Goal: Task Accomplishment & Management: Use online tool/utility

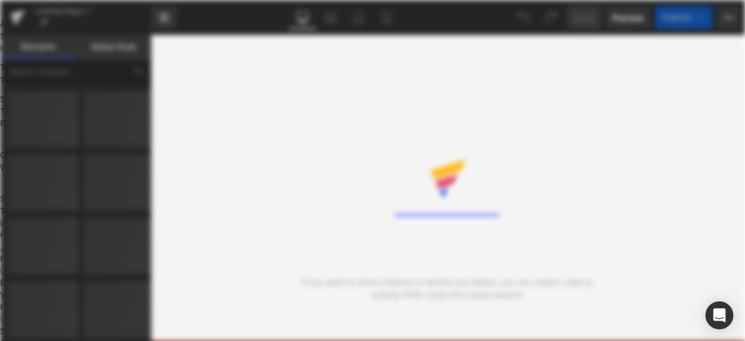
click at [384, 20] on div "Loading Content" at bounding box center [372, 170] width 745 height 341
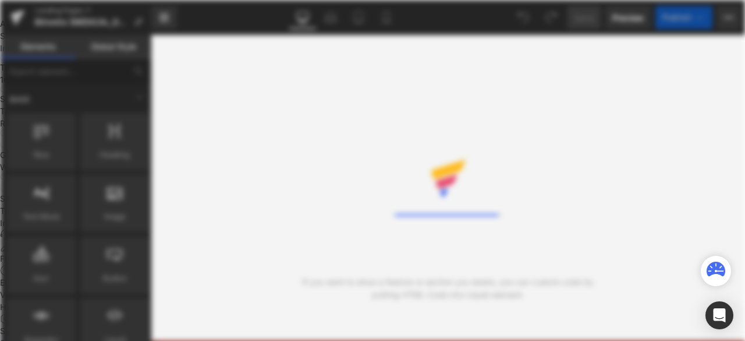
click at [384, 20] on div "Loading Library" at bounding box center [372, 170] width 745 height 341
click at [384, 20] on div "Rendering Content" at bounding box center [372, 170] width 745 height 341
click at [384, 0] on div "You are previewing how the will restyle your page. You can not edit Elements in…" at bounding box center [372, 0] width 745 height 0
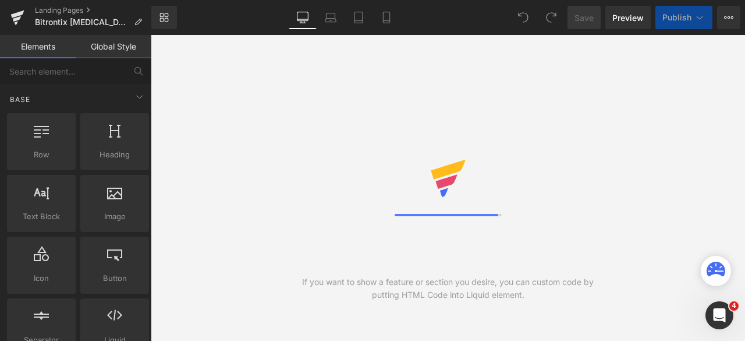
click at [384, 20] on icon at bounding box center [386, 17] width 6 height 11
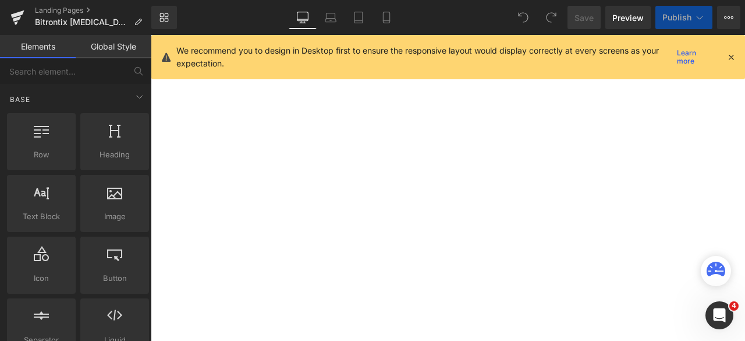
click at [384, 20] on icon at bounding box center [386, 17] width 6 height 11
click at [732, 56] on icon at bounding box center [731, 57] width 10 height 10
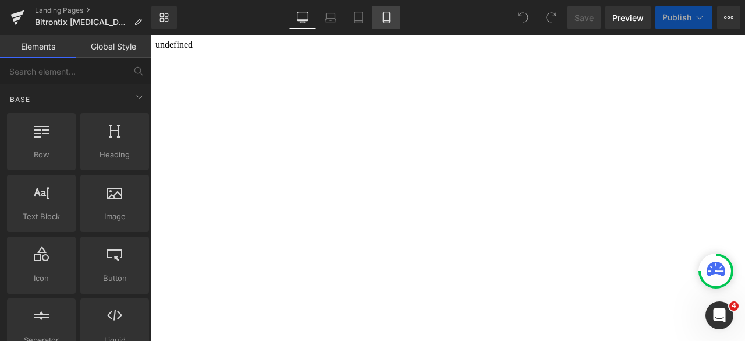
click at [393, 21] on link "Mobile" at bounding box center [387, 17] width 28 height 23
click at [379, 23] on link "Mobile" at bounding box center [387, 17] width 28 height 23
click at [381, 13] on icon at bounding box center [387, 18] width 12 height 12
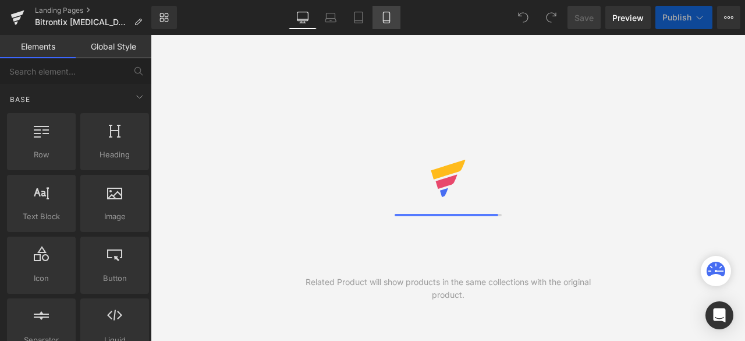
click at [389, 21] on icon at bounding box center [386, 17] width 6 height 11
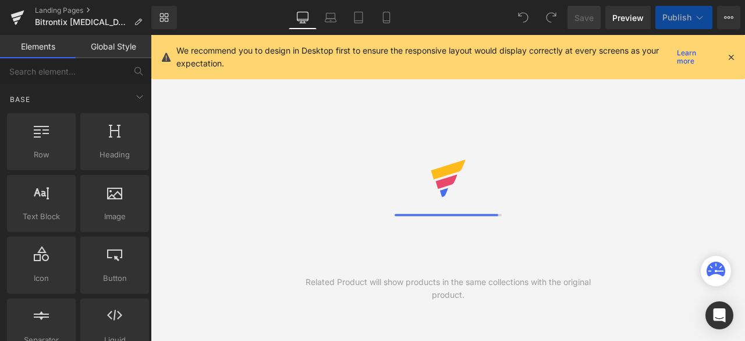
click at [733, 56] on icon at bounding box center [731, 57] width 10 height 10
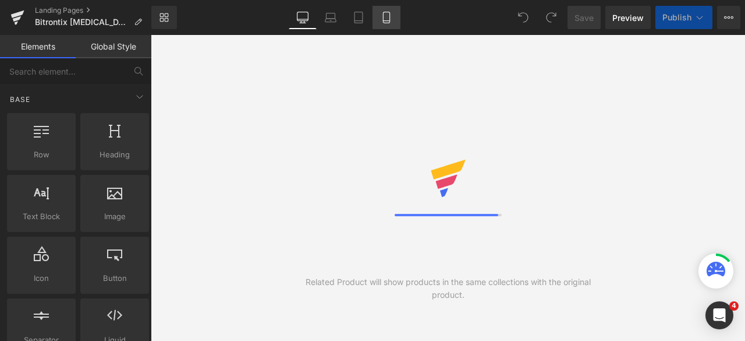
click at [385, 17] on icon at bounding box center [387, 18] width 12 height 12
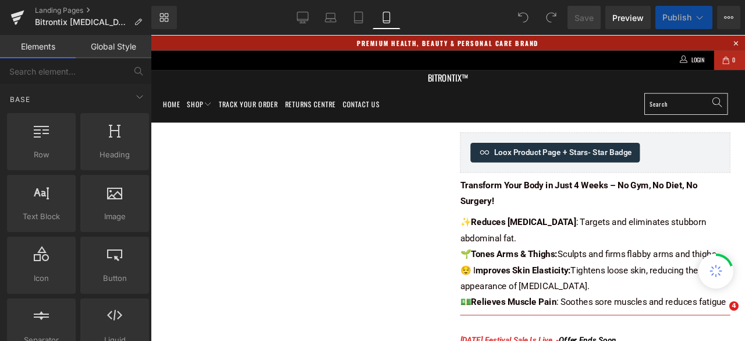
click at [385, 17] on icon at bounding box center [387, 18] width 12 height 12
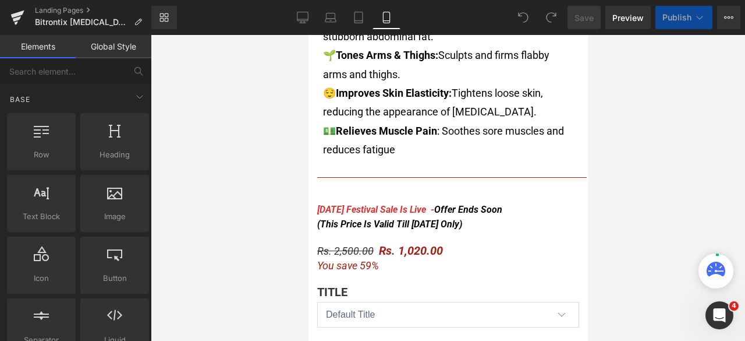
click at [410, 205] on div "[DATE] Festival Sale Is Live - Offer Ends Soon (This Price Is Valid Till [DATE]…" at bounding box center [448, 217] width 262 height 30
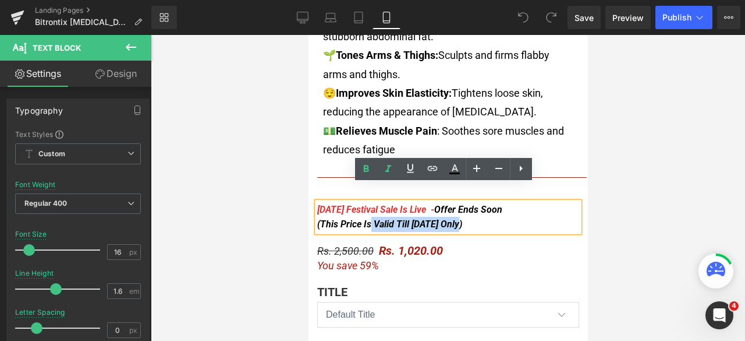
drag, startPoint x: 457, startPoint y: 208, endPoint x: 363, endPoint y: 206, distance: 93.7
click at [363, 206] on span "Offer Ends Soon (This Price Is Valid Till [DATE] Only)" at bounding box center [409, 217] width 185 height 26
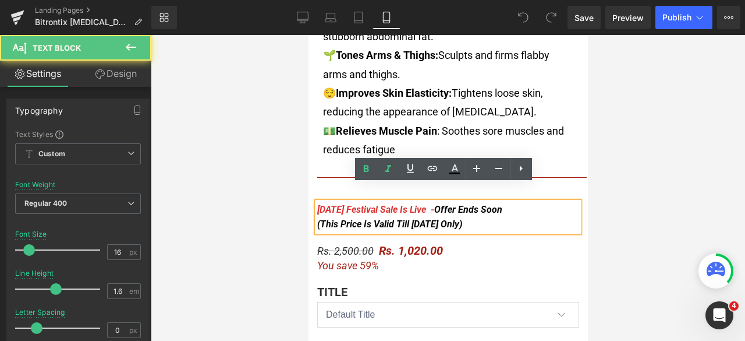
click at [353, 205] on span "Offer Ends Soon (This Price Is Valid Till [DATE] Only)" at bounding box center [409, 217] width 185 height 26
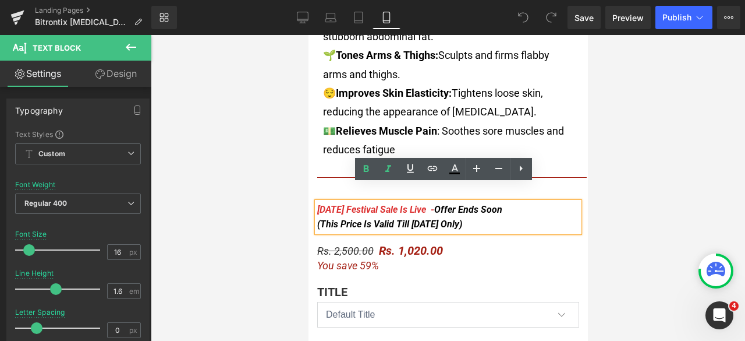
click at [363, 207] on span "Offer Ends Soon (This Price Is Valid Till [DATE] Only)" at bounding box center [409, 217] width 185 height 26
drag, startPoint x: 359, startPoint y: 204, endPoint x: 456, endPoint y: 211, distance: 98.0
click at [456, 211] on span "Offer Ends Soon (This Price Is Valid Till [DATE] Only)" at bounding box center [409, 217] width 185 height 26
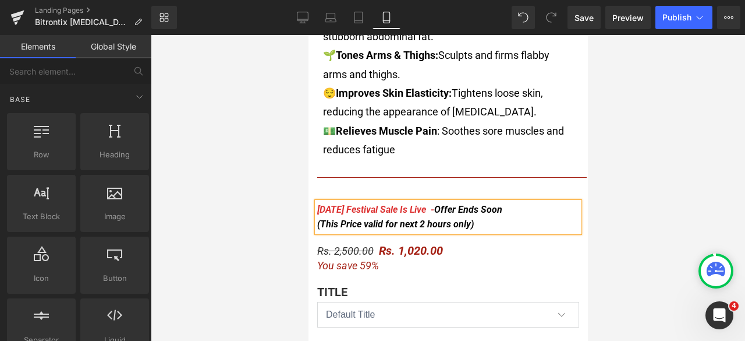
click at [656, 148] on div at bounding box center [448, 188] width 594 height 306
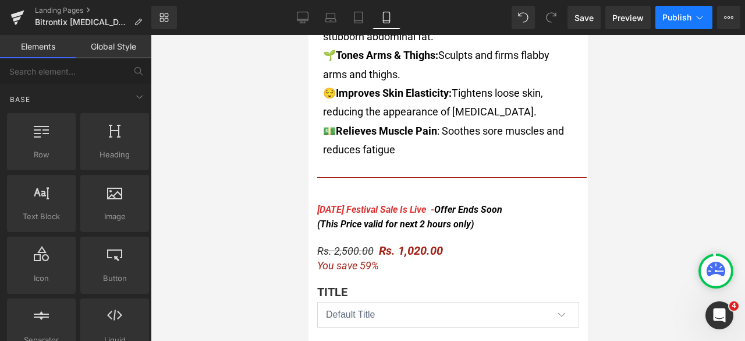
click at [674, 16] on span "Publish" at bounding box center [676, 17] width 29 height 9
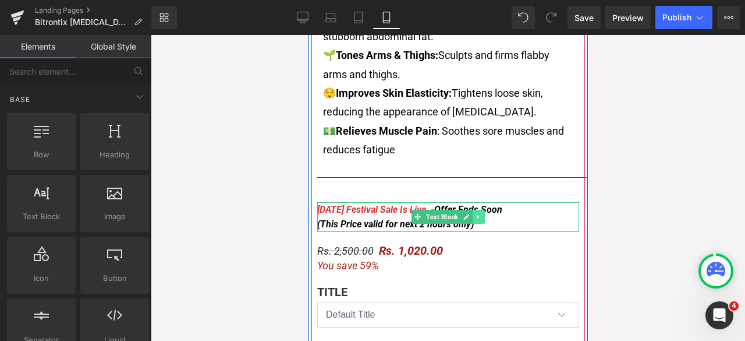
click at [472, 210] on link at bounding box center [478, 217] width 12 height 14
click at [539, 204] on div "[DATE] Festival Sale Is Live - Offer Ends Soon (This Price valid for next 2 hou…" at bounding box center [448, 217] width 262 height 30
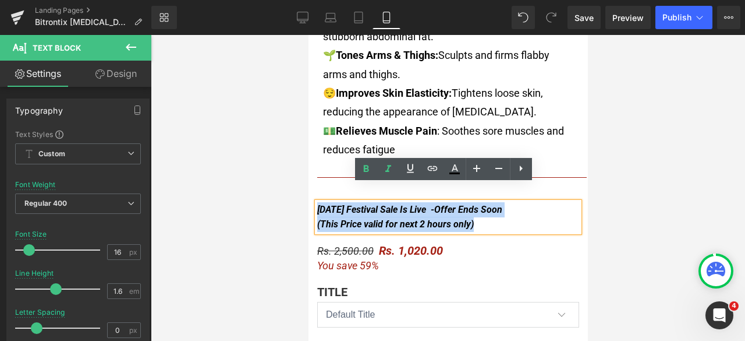
drag, startPoint x: 531, startPoint y: 206, endPoint x: 293, endPoint y: 168, distance: 240.5
copy icon "[DATE] Festival Sale Is Live - Offer Ends Soon (This Price valid for next 2 hou…"
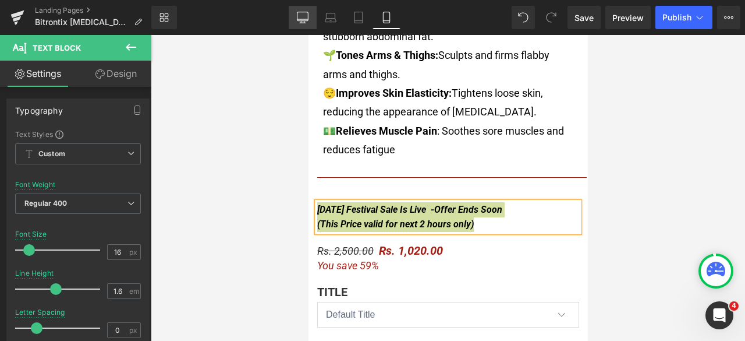
click at [305, 20] on icon at bounding box center [302, 16] width 11 height 9
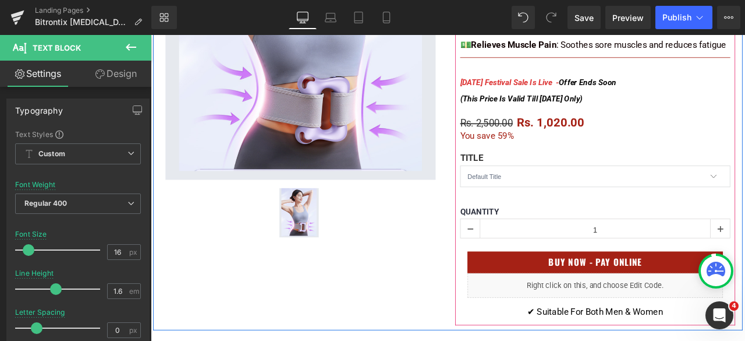
scroll to position [349, 0]
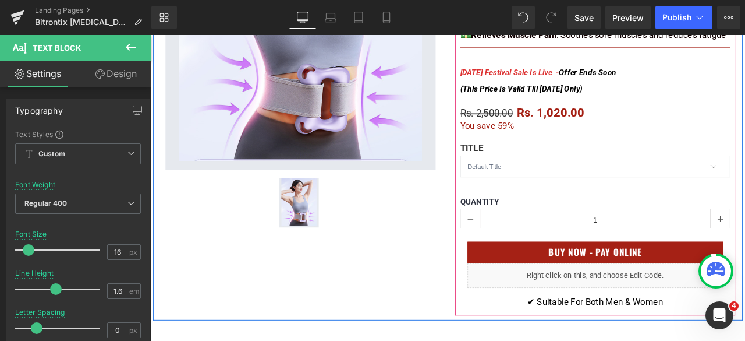
click at [662, 113] on div "Bitrontix [MEDICAL_DATA] Burner & Body Shaper (P) Title Loox Product Page + Sta…" at bounding box center [677, 78] width 320 height 579
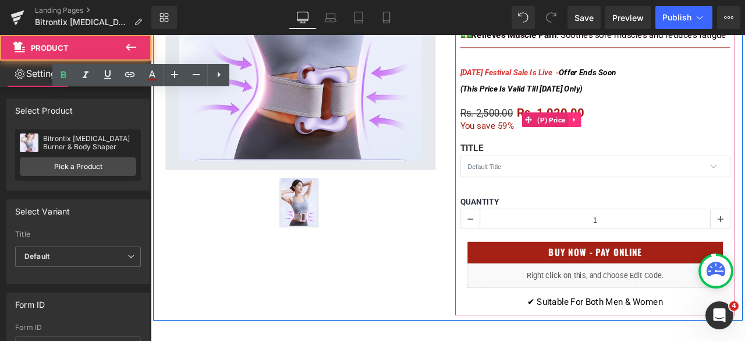
click at [652, 127] on link at bounding box center [653, 134] width 15 height 17
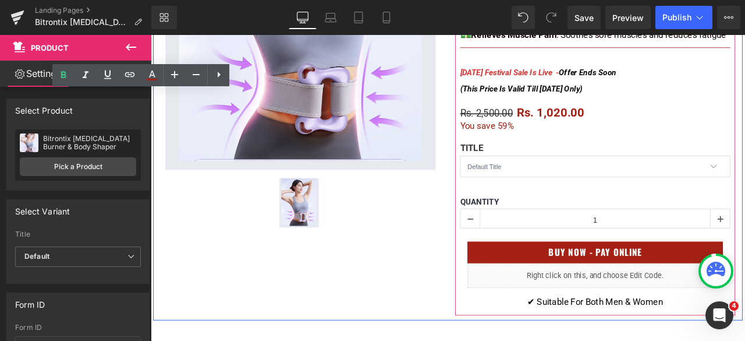
click at [722, 120] on div "Bitrontix [MEDICAL_DATA] Burner & Body Shaper (P) Title Loox Product Page + Sta…" at bounding box center [677, 78] width 320 height 579
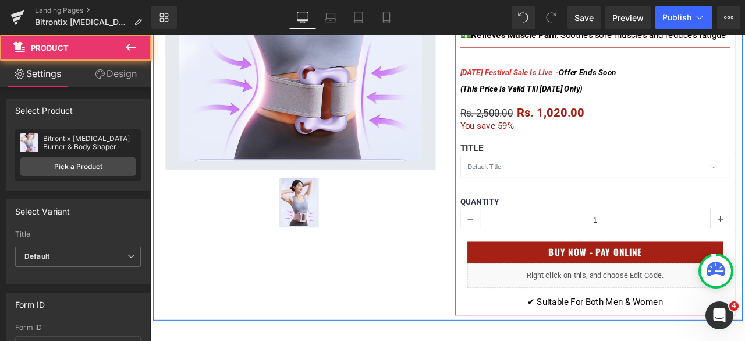
click at [620, 96] on span "(This Price Is Valid Till [DATE] Only)" at bounding box center [589, 98] width 145 height 11
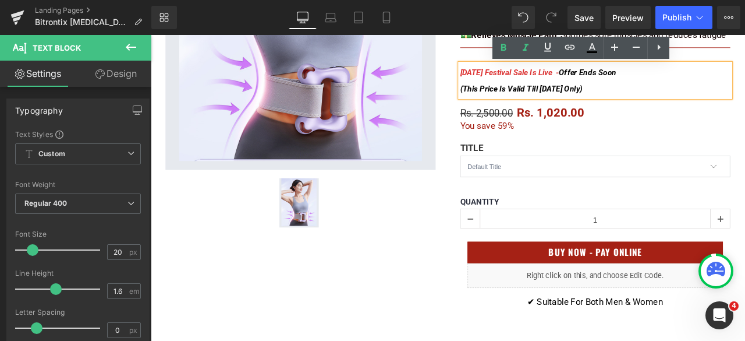
click at [655, 95] on span "(This Price Is Valid Till [DATE] Only)" at bounding box center [589, 98] width 145 height 11
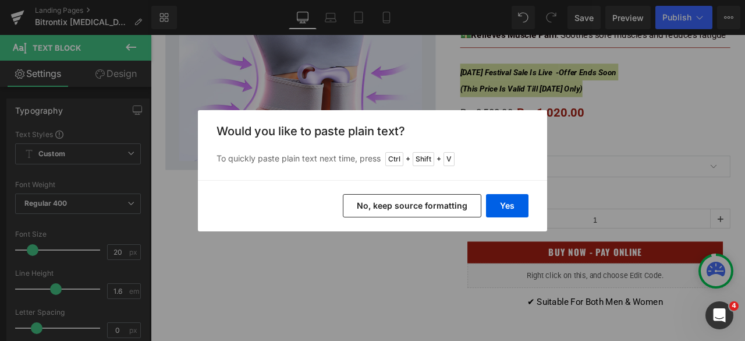
click at [441, 200] on button "No, keep source formatting" at bounding box center [412, 205] width 139 height 23
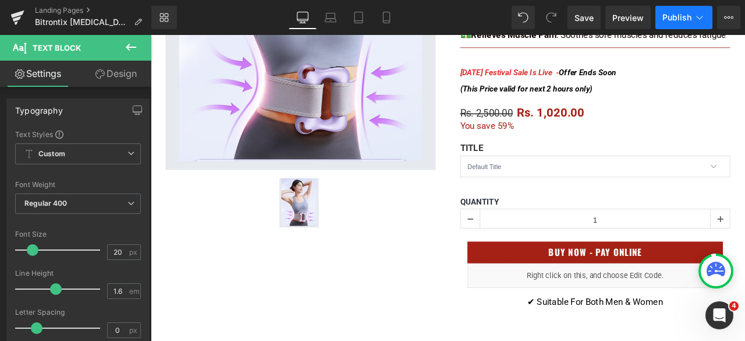
click at [669, 16] on span "Publish" at bounding box center [676, 17] width 29 height 9
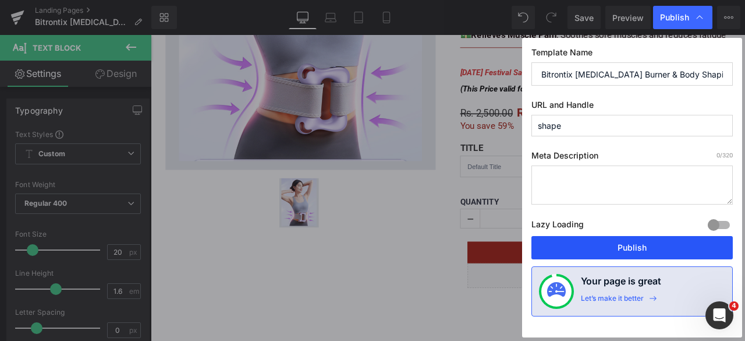
click at [602, 249] on button "Publish" at bounding box center [631, 247] width 201 height 23
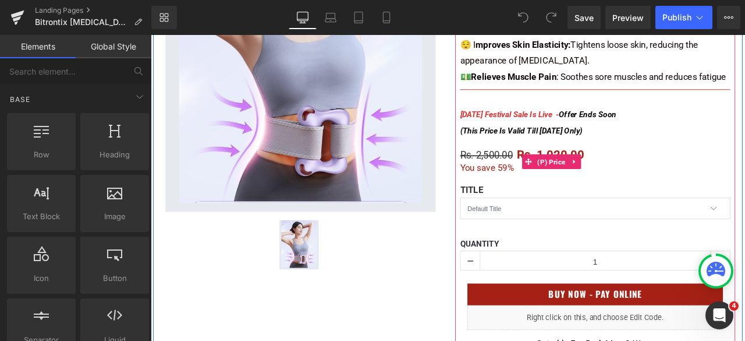
scroll to position [291, 0]
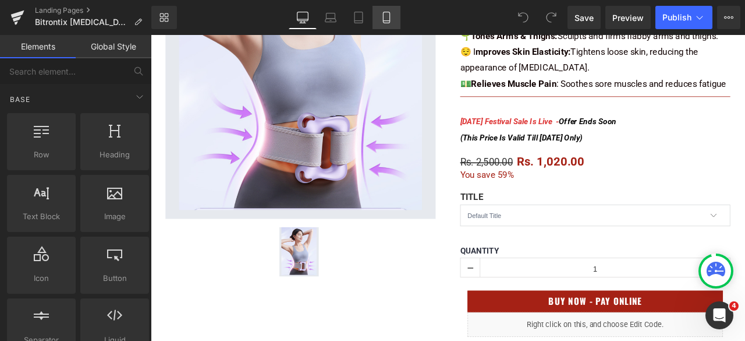
click at [389, 17] on icon at bounding box center [387, 18] width 12 height 12
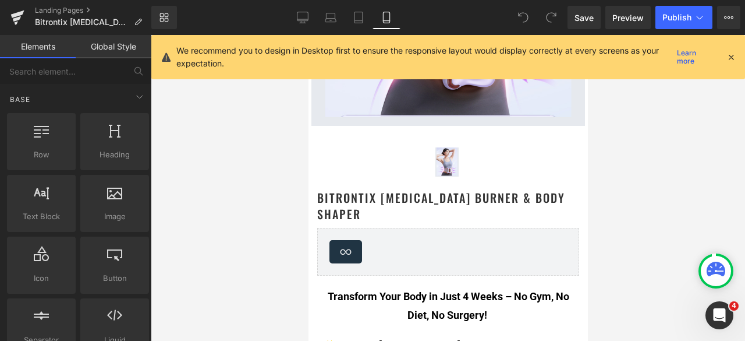
scroll to position [4397, 0]
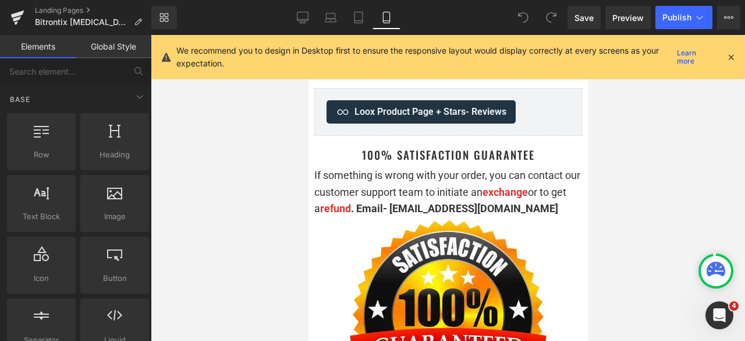
click at [729, 56] on icon at bounding box center [731, 57] width 10 height 10
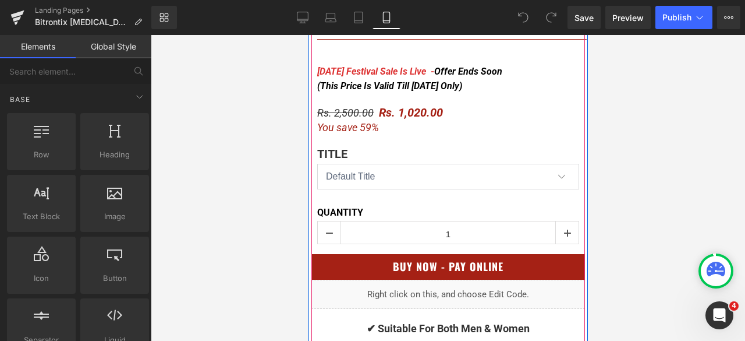
scroll to position [698, 0]
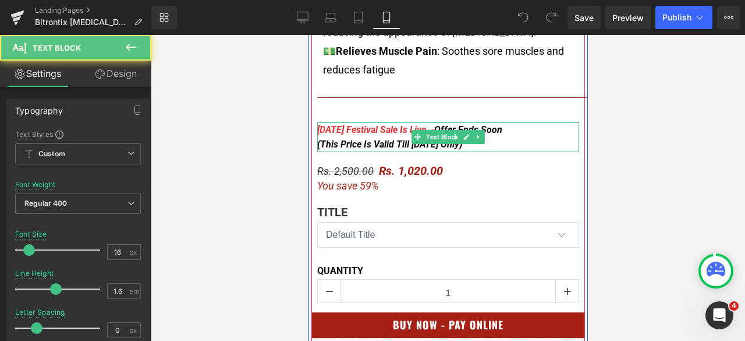
click at [488, 126] on div "[DATE] Festival Sale Is Live - Offer Ends Soon (This Price Is Valid Till [DATE]…" at bounding box center [448, 137] width 262 height 30
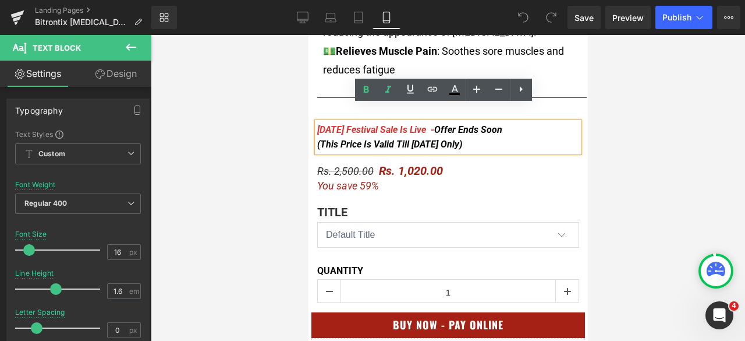
click at [482, 127] on div "[DATE] Festival Sale Is Live - Offer Ends Soon (This Price Is Valid Till [DATE]…" at bounding box center [448, 137] width 262 height 30
drag, startPoint x: 456, startPoint y: 123, endPoint x: 389, endPoint y: 125, distance: 67.0
click at [389, 125] on span "Offer Ends Soon (This Price Is Valid Till [DATE] Only)" at bounding box center [409, 137] width 185 height 26
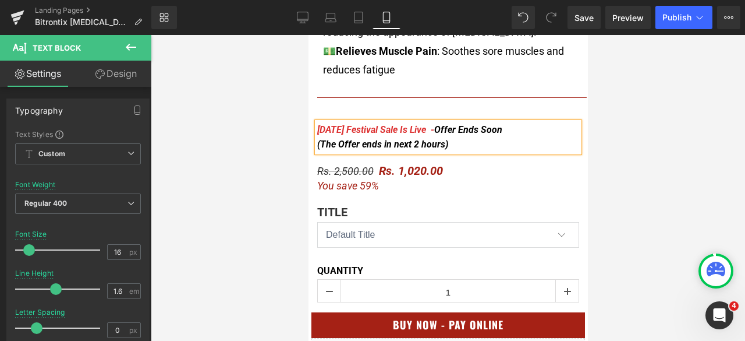
click at [681, 86] on div at bounding box center [448, 188] width 594 height 306
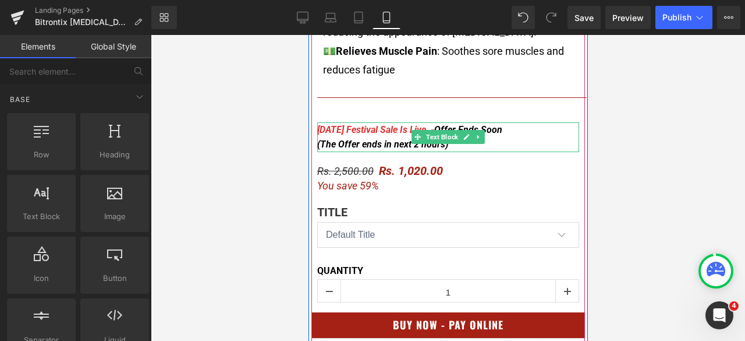
click at [360, 126] on span "Offer Ends Soon (The Offer ends in next 2 hours)" at bounding box center [409, 137] width 185 height 26
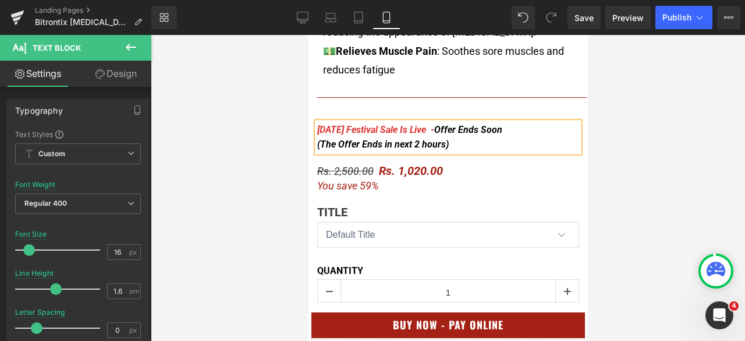
click at [382, 126] on span "Offer Ends Soon (The Offer Ends in next 2 hours)" at bounding box center [409, 137] width 185 height 26
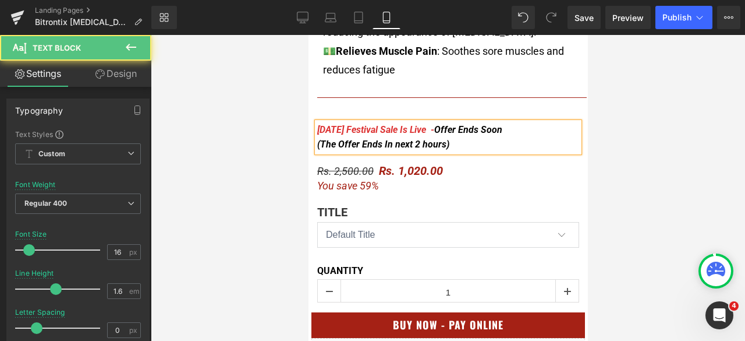
click at [392, 126] on span "Offer Ends Soon (The Offer Ends In next 2 hours)" at bounding box center [409, 137] width 185 height 26
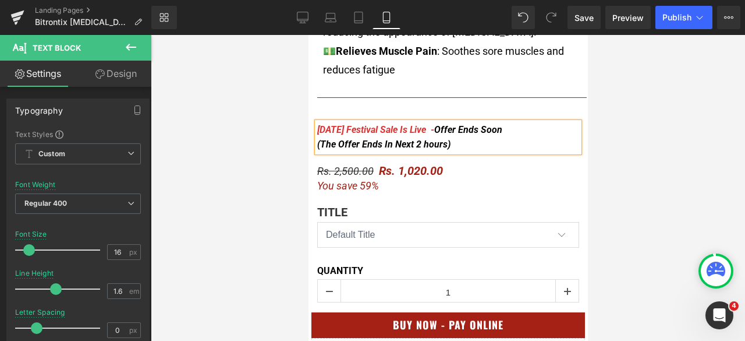
click at [420, 127] on span "Offer Ends Soon (The Offer Ends In Next 2 hours)" at bounding box center [409, 137] width 185 height 26
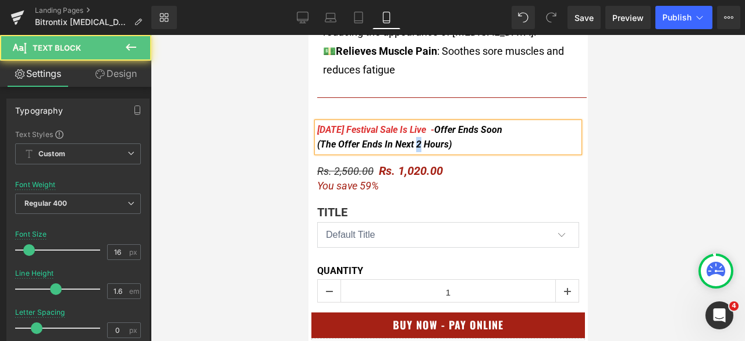
click at [411, 126] on span "Offer Ends Soon (The Offer Ends In Next 2 Hours)" at bounding box center [409, 137] width 185 height 26
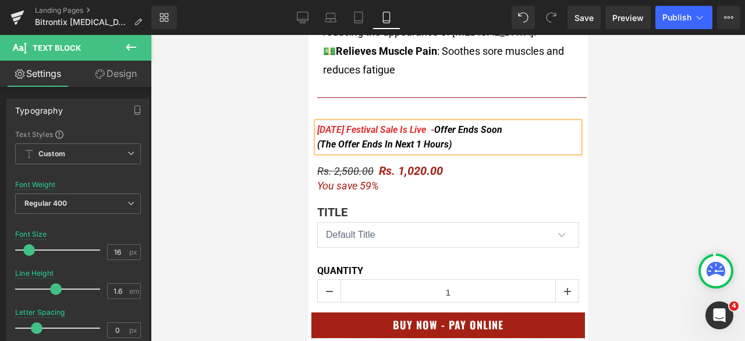
click at [655, 95] on div at bounding box center [448, 188] width 594 height 306
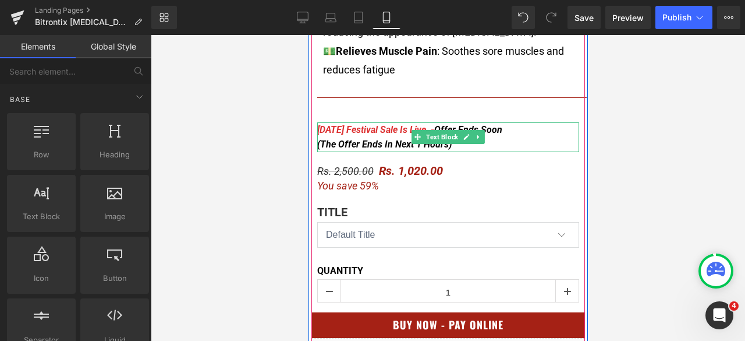
click at [438, 130] on span "Offer Ends Soon (The Offer Ends In Next 1 Hours)" at bounding box center [409, 137] width 185 height 26
click at [441, 133] on div "Navratri Festival Sale Is Live - Offer Ends Soon (The Offer Ends In Next 1 Hour…" at bounding box center [448, 137] width 262 height 30
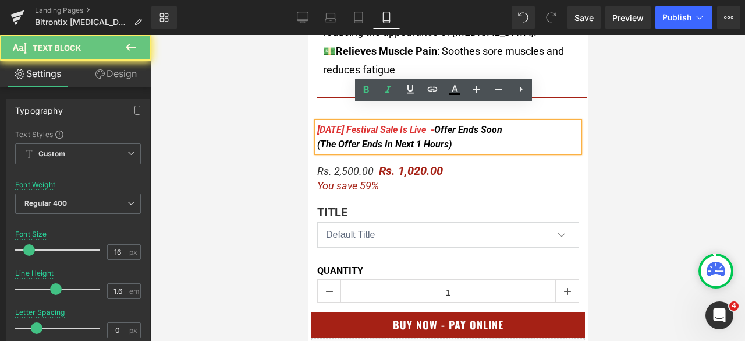
click at [466, 122] on div "Navratri Festival Sale Is Live - Offer Ends Soon (The Offer Ends In Next 1 Hour…" at bounding box center [448, 137] width 262 height 30
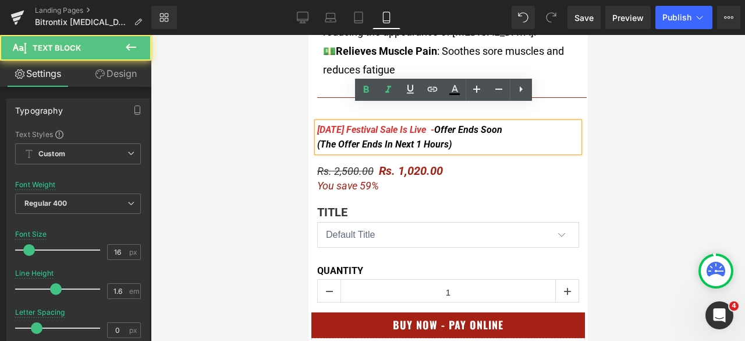
click at [439, 130] on span "Offer Ends Soon (The Offer Ends In Next 1 Hours)" at bounding box center [409, 137] width 185 height 26
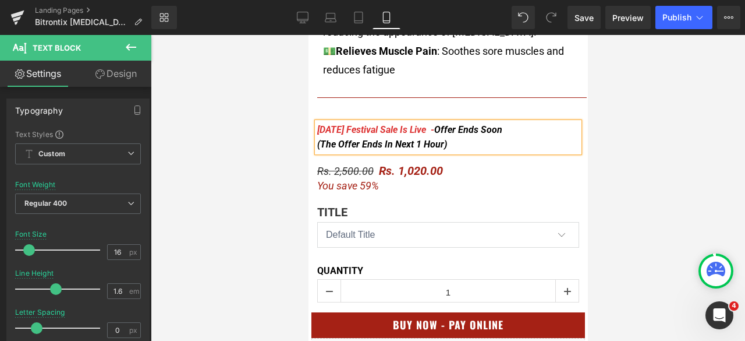
click at [655, 110] on div at bounding box center [448, 188] width 594 height 306
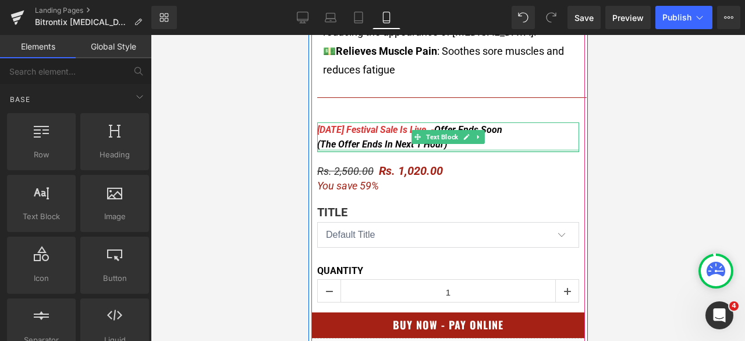
click at [518, 127] on div "Navratri Festival Sale Is Live - Offer Ends Soon (The Offer Ends In Next 1 Hour)" at bounding box center [448, 137] width 262 height 30
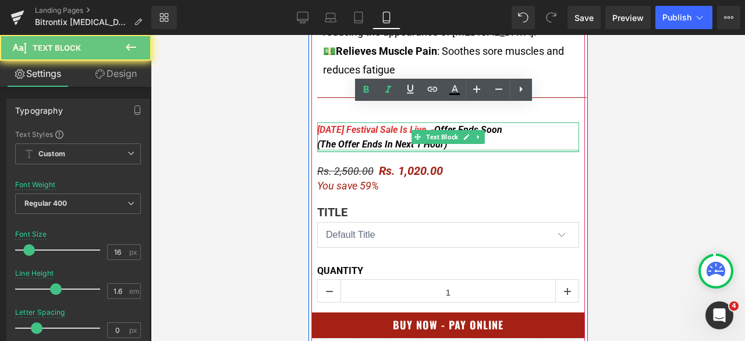
click at [518, 122] on div "Navratri Festival Sale Is Live - Offer Ends Soon (The Offer Ends In Next 1 Hour)" at bounding box center [448, 137] width 262 height 30
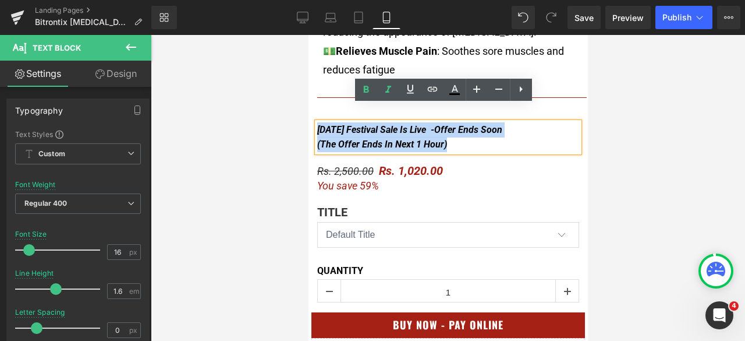
drag, startPoint x: 506, startPoint y: 125, endPoint x: 603, endPoint y: 139, distance: 97.6
copy icon "Navratri Festival Sale Is Live - Offer Ends Soon (The Offer Ends In Next 1 Hour)"
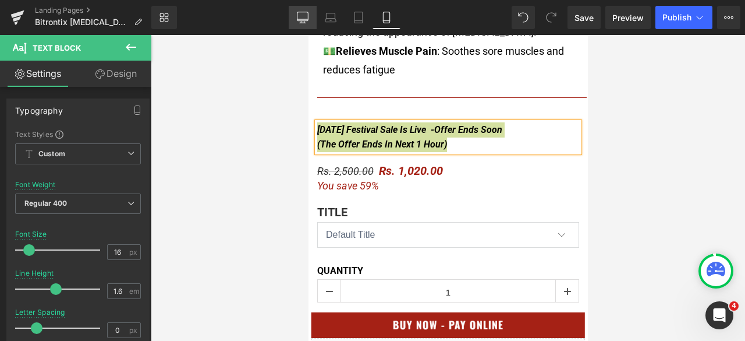
drag, startPoint x: 307, startPoint y: 27, endPoint x: 386, endPoint y: 126, distance: 126.7
click at [307, 27] on link "Desktop" at bounding box center [303, 17] width 28 height 23
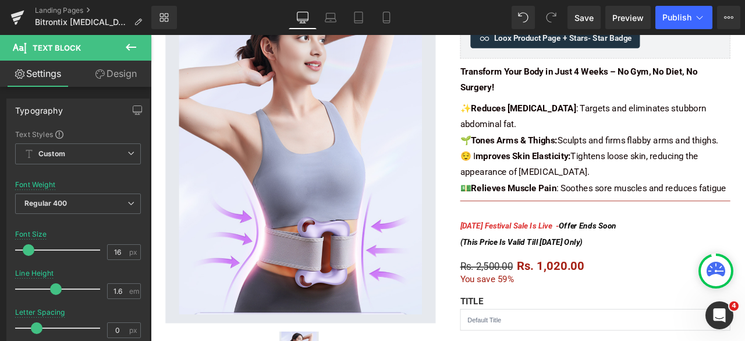
scroll to position [291, 0]
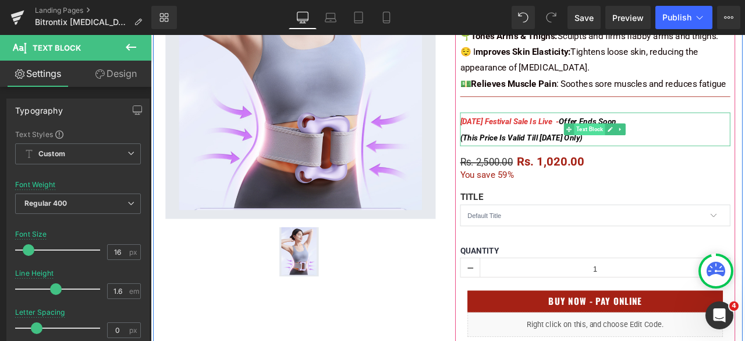
click at [675, 144] on span "Text Block" at bounding box center [670, 147] width 37 height 14
click at [689, 149] on link at bounding box center [695, 147] width 12 height 14
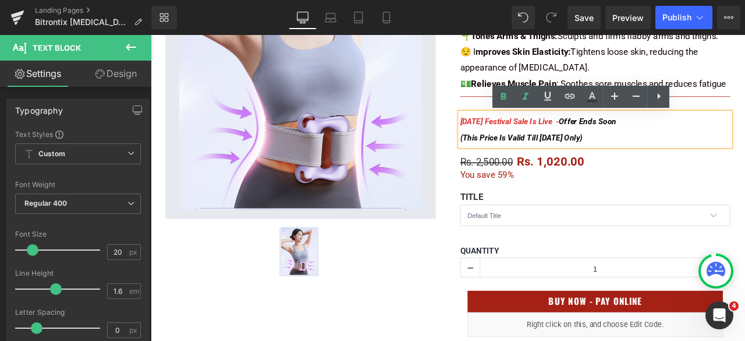
click at [686, 153] on div "[DATE] Festival Sale Is Live - Offer Ends Soon (This Price Is Valid Till [DATE]…" at bounding box center [677, 147] width 320 height 40
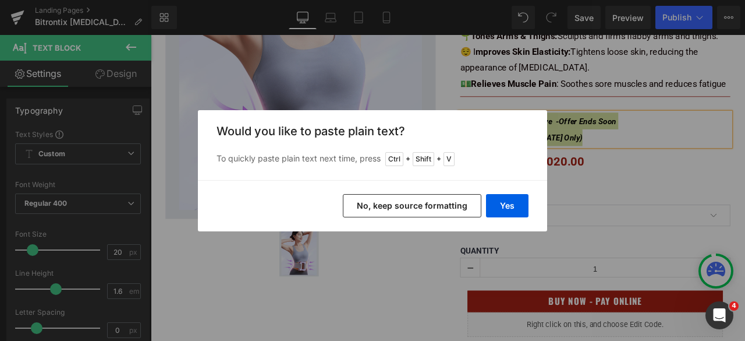
drag, startPoint x: 369, startPoint y: 175, endPoint x: 427, endPoint y: 207, distance: 65.6
click at [427, 207] on button "No, keep source formatting" at bounding box center [412, 205] width 139 height 23
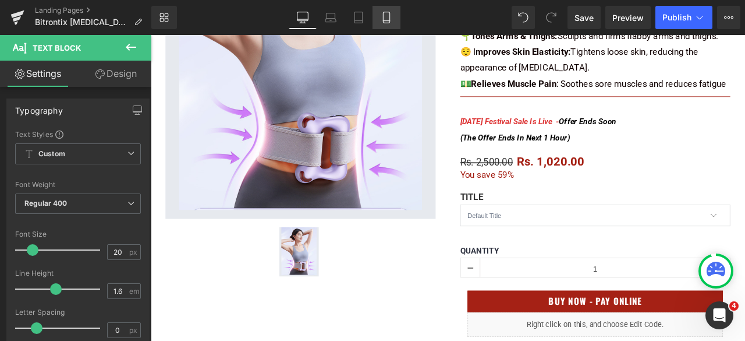
click at [385, 22] on icon at bounding box center [387, 18] width 12 height 12
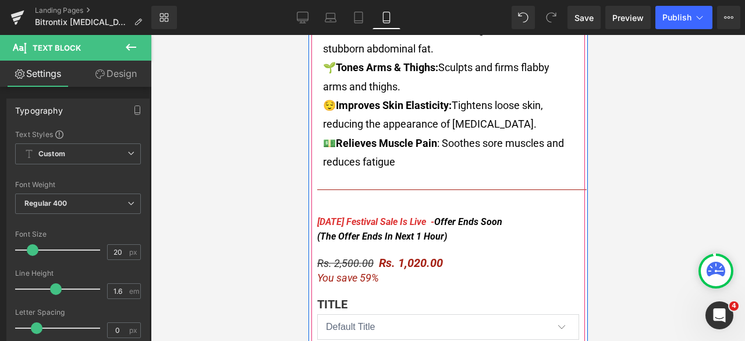
scroll to position [640, 0]
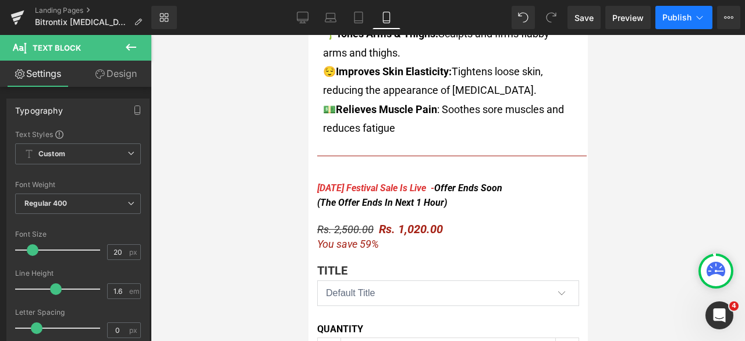
click at [673, 19] on span "Publish" at bounding box center [676, 17] width 29 height 9
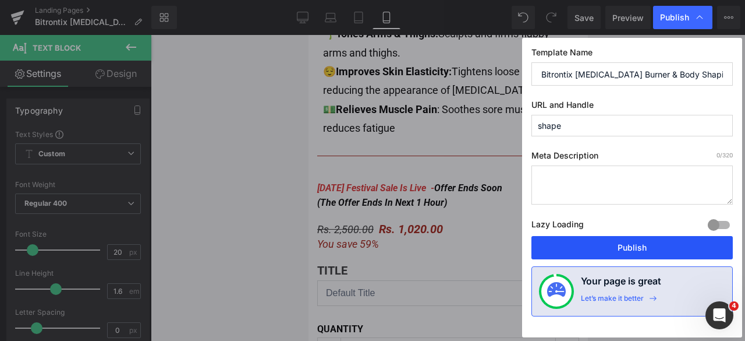
click at [651, 246] on button "Publish" at bounding box center [631, 247] width 201 height 23
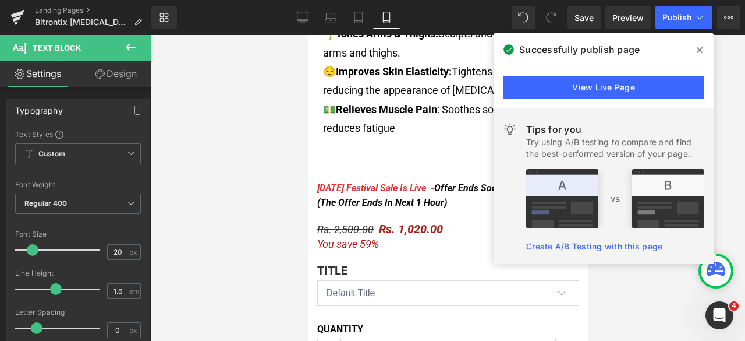
click at [700, 51] on icon at bounding box center [700, 50] width 6 height 6
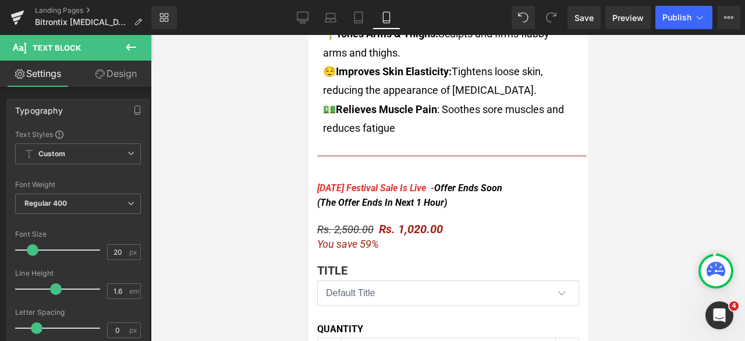
click at [699, 48] on div at bounding box center [448, 188] width 594 height 306
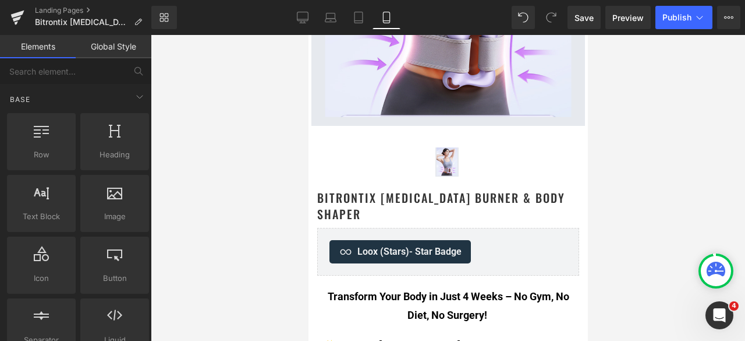
scroll to position [558, 0]
